Goal: Check status: Check status

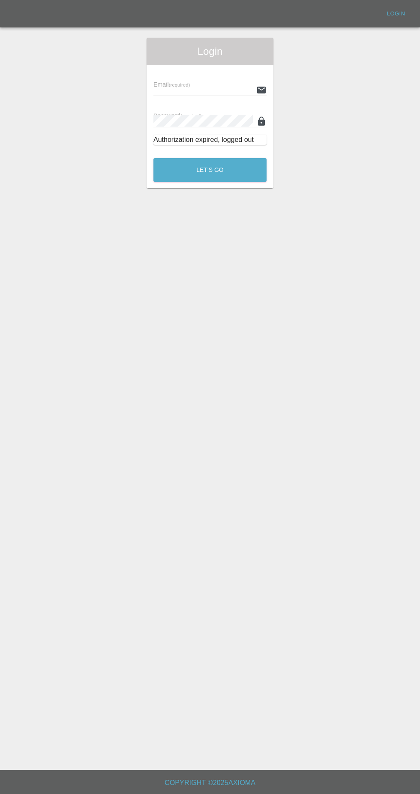
click at [189, 90] on input "text" at bounding box center [202, 90] width 99 height 12
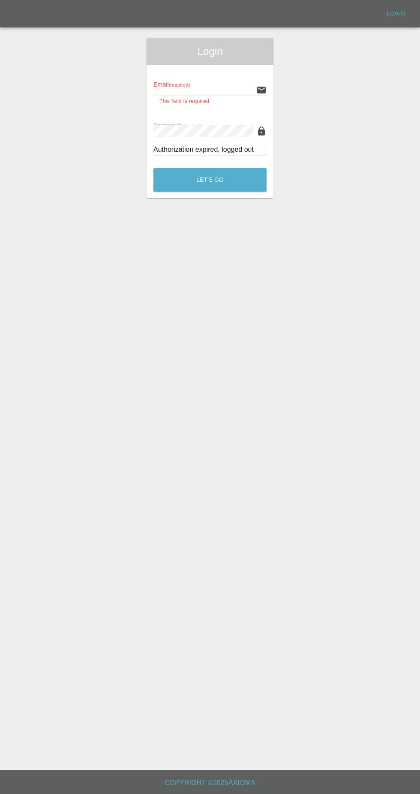
type input "[EMAIL_ADDRESS][DOMAIN_NAME]"
click at [153, 168] on button "Let's Go" at bounding box center [209, 180] width 113 height 24
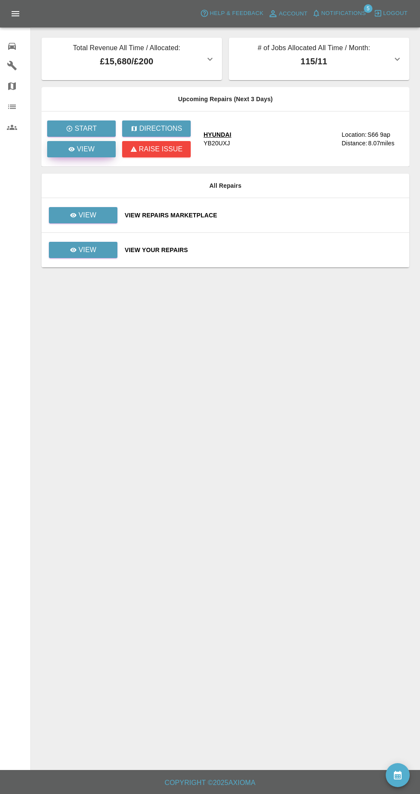
click at [96, 154] on link "View" at bounding box center [81, 149] width 69 height 16
